Goal: Find specific page/section: Find specific page/section

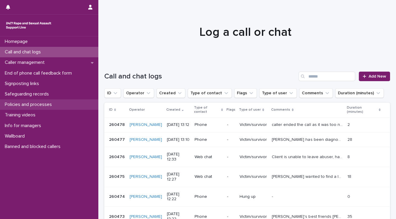
click at [25, 105] on p "Policies and processes" at bounding box center [29, 105] width 54 height 6
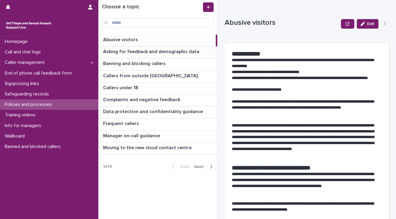
click at [138, 51] on p "Asking for feedback and demographic data" at bounding box center [152, 51] width 98 height 7
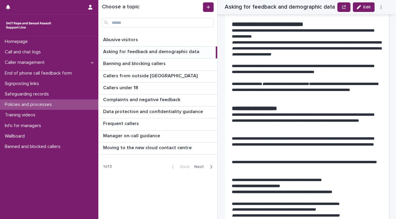
scroll to position [429, 0]
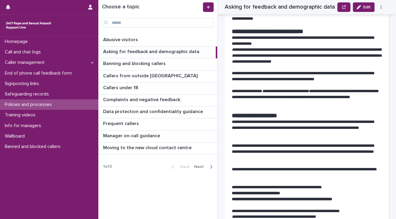
click at [26, 197] on div "Homepage Call and chat logs Caller management End of phone call feedback form S…" at bounding box center [49, 127] width 98 height 183
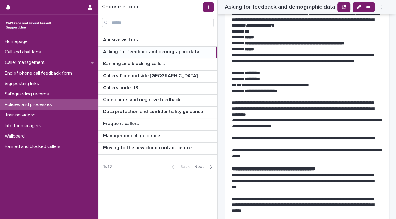
scroll to position [763, 0]
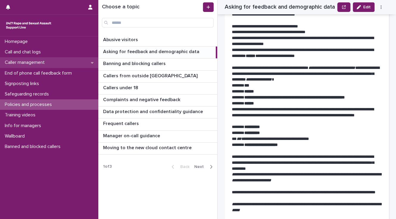
click at [68, 61] on div "Caller management" at bounding box center [49, 62] width 98 height 10
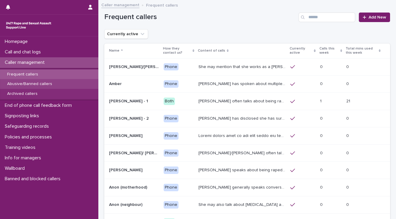
click at [69, 82] on div "Abusive/Banned callers" at bounding box center [49, 84] width 98 height 10
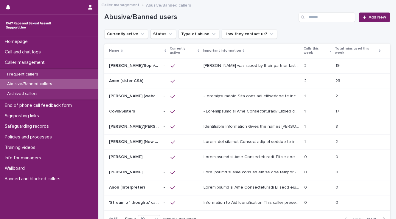
click at [224, 171] on p at bounding box center [252, 171] width 97 height 6
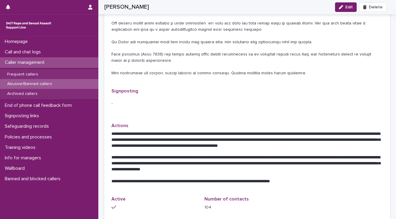
scroll to position [358, 0]
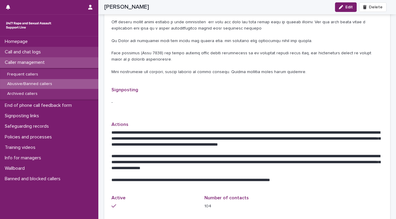
click at [61, 54] on div "Call and chat logs" at bounding box center [49, 52] width 98 height 10
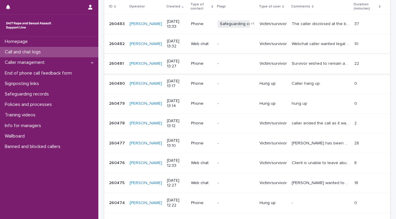
scroll to position [95, 0]
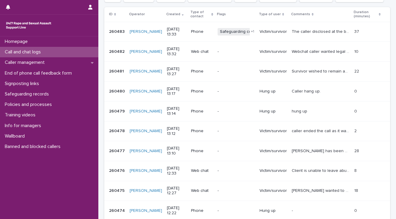
click at [305, 31] on p "The caller disclosed at the beginning of the call that she has [MEDICAL_DATA], …" at bounding box center [321, 31] width 59 height 6
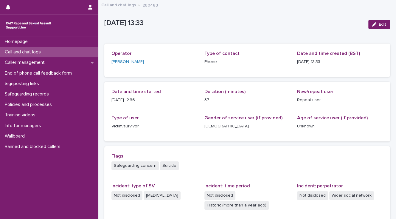
click at [71, 54] on div "Call and chat logs" at bounding box center [49, 52] width 98 height 10
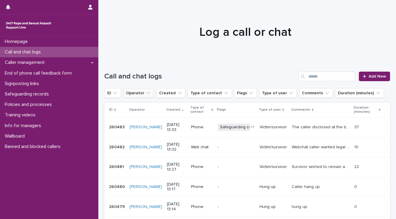
click at [134, 93] on button "Operator" at bounding box center [138, 93] width 31 height 10
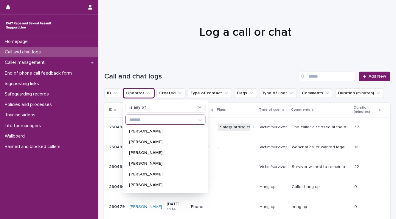
click at [141, 119] on input "Search" at bounding box center [165, 120] width 79 height 10
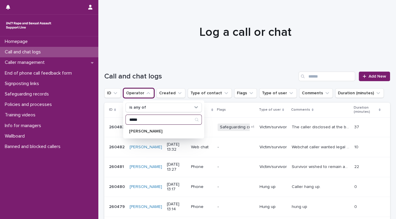
type input "*****"
click at [141, 132] on p "[PERSON_NAME]" at bounding box center [160, 131] width 63 height 4
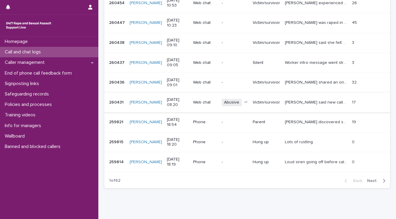
scroll to position [176, 0]
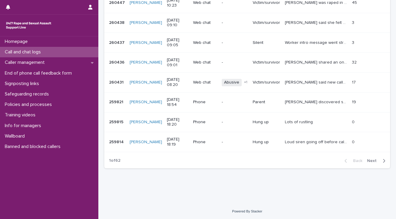
click at [372, 160] on span "Next" at bounding box center [373, 161] width 13 height 4
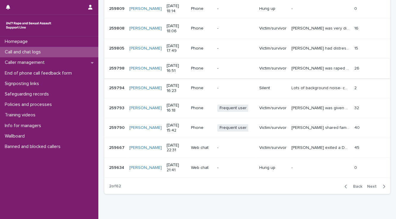
scroll to position [152, 0]
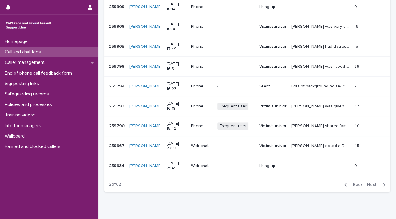
click at [369, 184] on span "Next" at bounding box center [373, 185] width 13 height 4
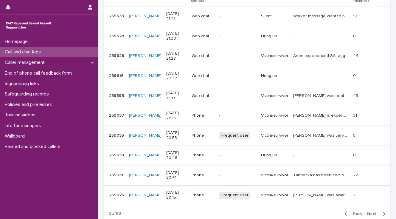
scroll to position [176, 0]
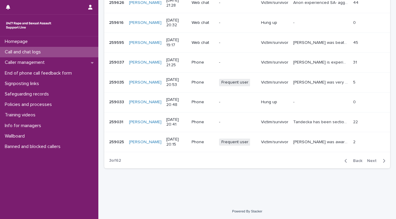
click at [370, 159] on span "Next" at bounding box center [373, 161] width 13 height 4
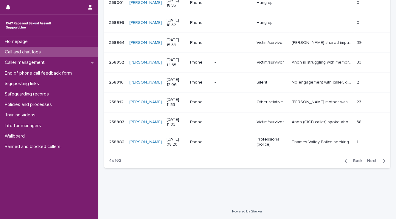
click at [63, 52] on div "Call and chat logs" at bounding box center [49, 52] width 98 height 10
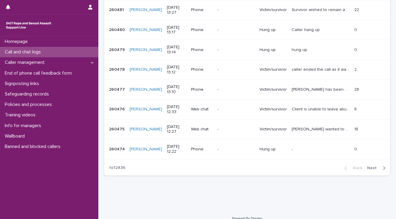
scroll to position [164, 0]
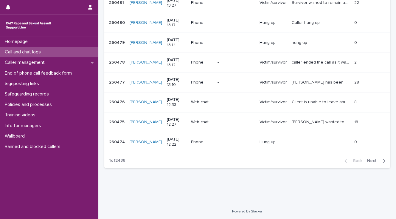
click at [369, 159] on span "Next" at bounding box center [373, 161] width 13 height 4
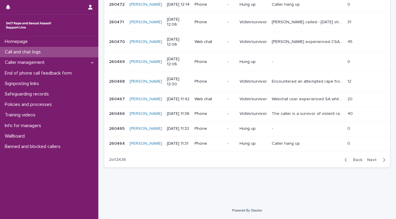
click at [368, 159] on span "Next" at bounding box center [373, 160] width 13 height 4
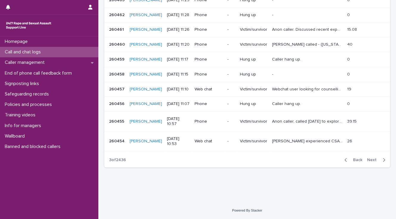
scroll to position [159, 0]
click at [351, 159] on span "Back" at bounding box center [356, 160] width 13 height 4
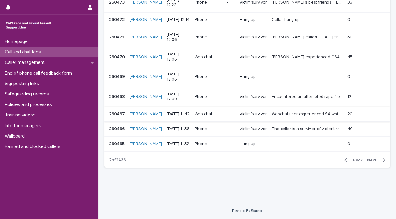
scroll to position [164, 0]
click at [369, 159] on span "Next" at bounding box center [373, 160] width 13 height 4
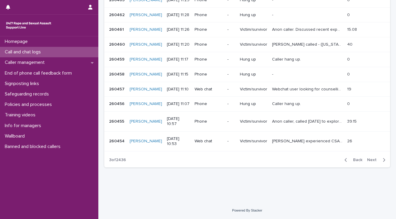
scroll to position [159, 0]
click at [10, 50] on p "Call and chat logs" at bounding box center [23, 52] width 43 height 6
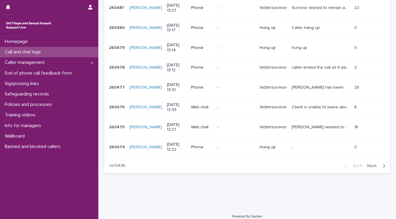
scroll to position [161, 0]
